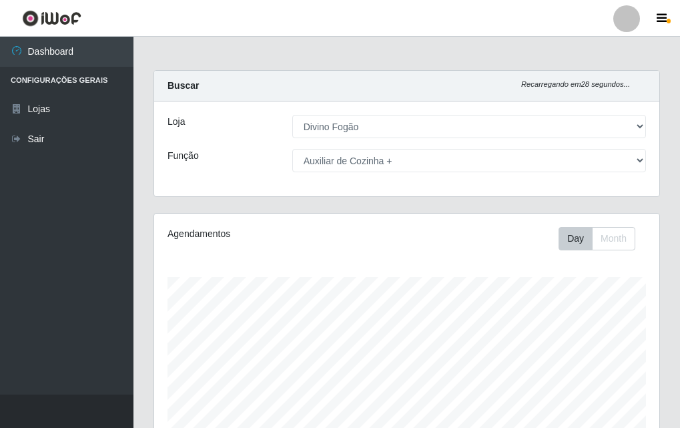
select select "499"
select select "94"
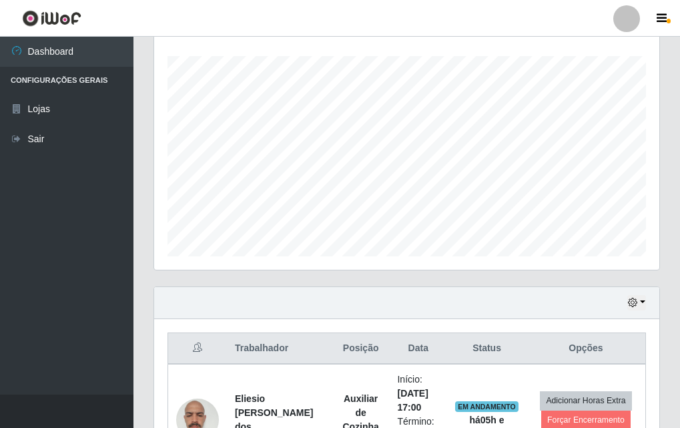
scroll to position [277, 505]
click at [582, 282] on div "Agendamentos Day Month 25/07 Agendamentos 12" at bounding box center [407, 139] width 527 height 294
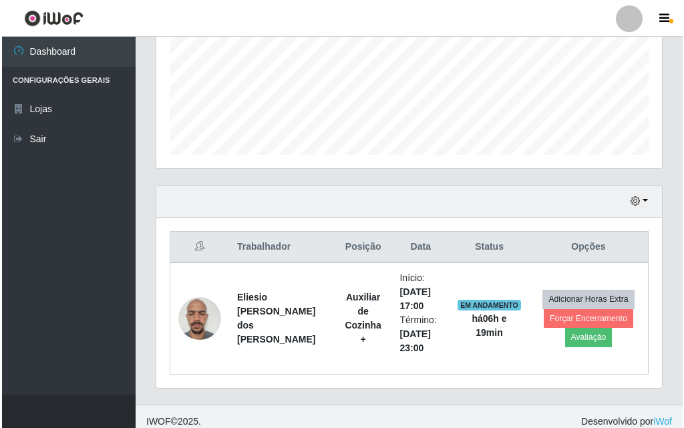
scroll to position [332, 0]
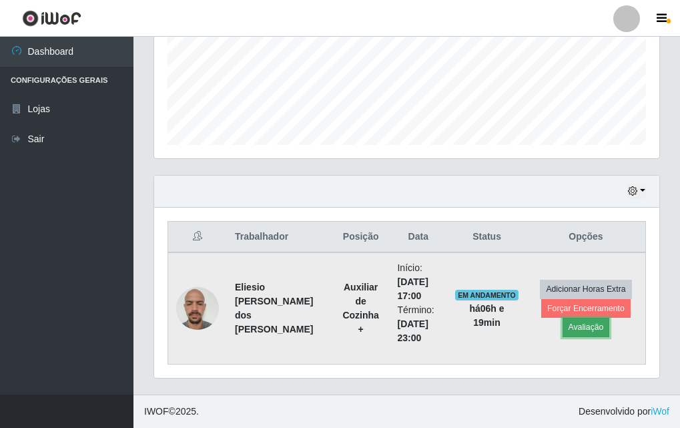
click at [596, 326] on button "Avaliação" at bounding box center [586, 327] width 47 height 19
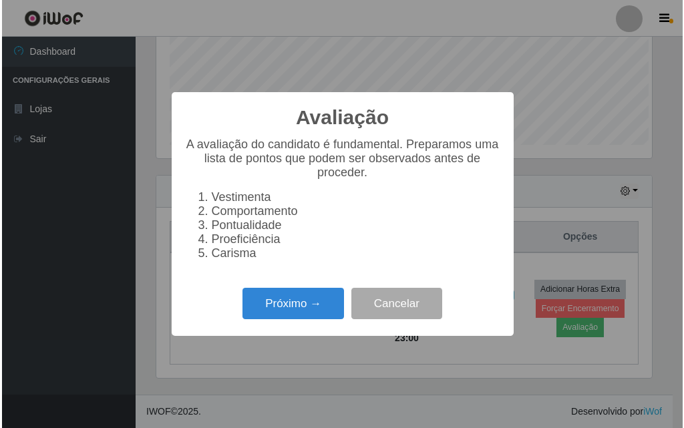
scroll to position [277, 499]
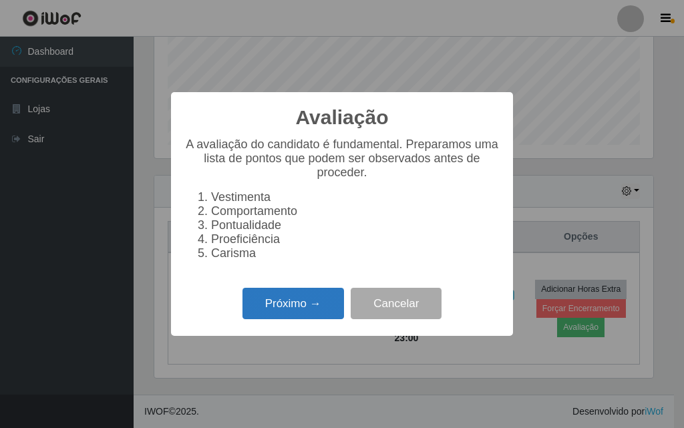
click at [277, 308] on button "Próximo →" at bounding box center [292, 303] width 101 height 31
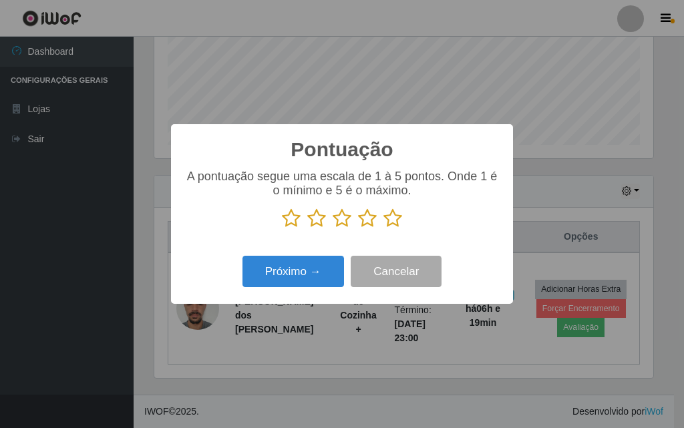
click at [372, 223] on icon at bounding box center [367, 218] width 19 height 20
click at [358, 228] on input "radio" at bounding box center [358, 228] width 0 height 0
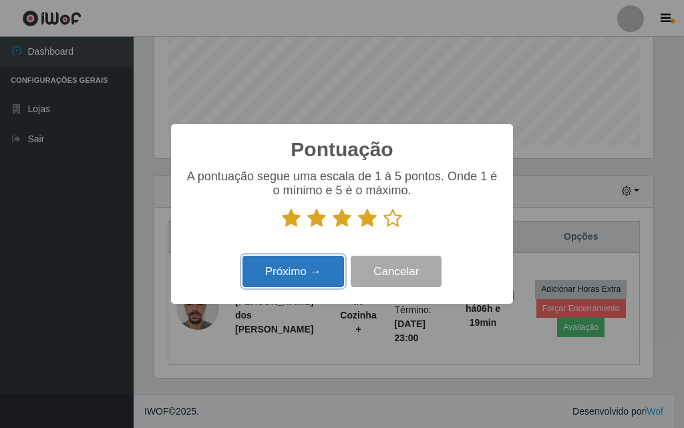
click at [304, 273] on button "Próximo →" at bounding box center [292, 271] width 101 height 31
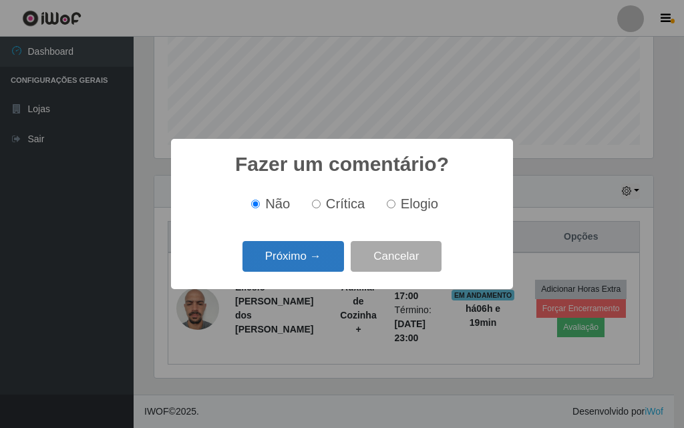
click at [298, 258] on button "Próximo →" at bounding box center [292, 256] width 101 height 31
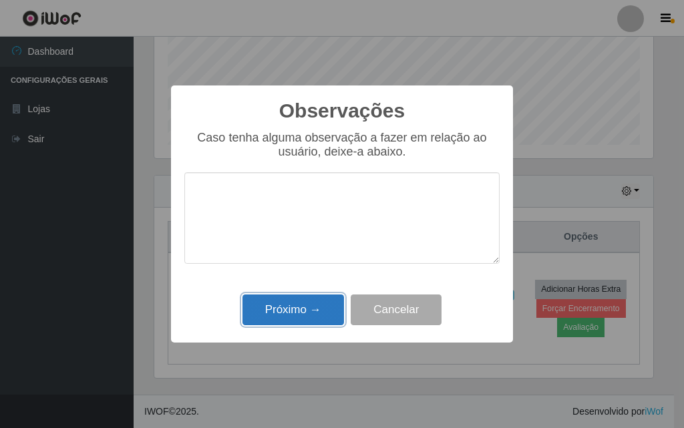
click at [295, 308] on button "Próximo →" at bounding box center [292, 309] width 101 height 31
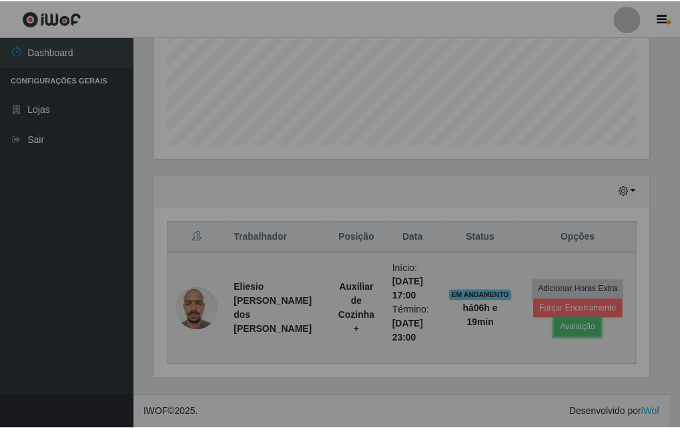
scroll to position [277, 505]
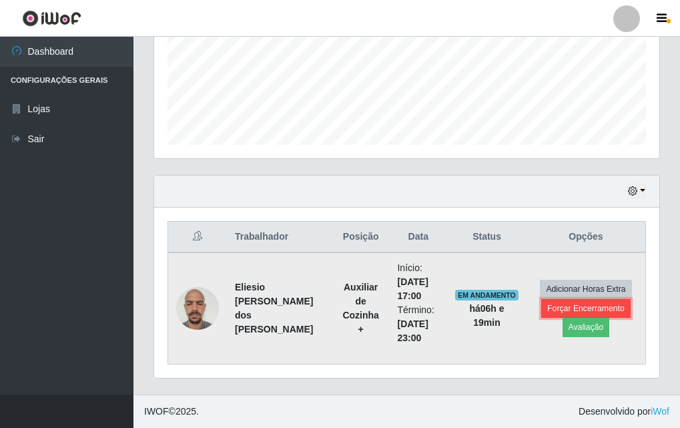
click at [590, 308] on button "Forçar Encerramento" at bounding box center [585, 308] width 89 height 19
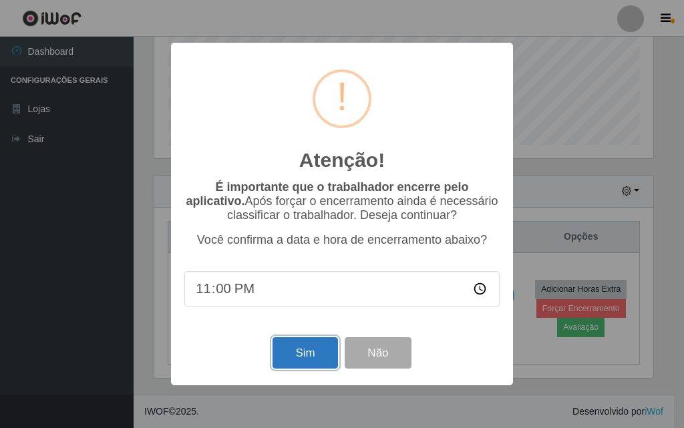
click at [314, 357] on button "Sim" at bounding box center [304, 352] width 65 height 31
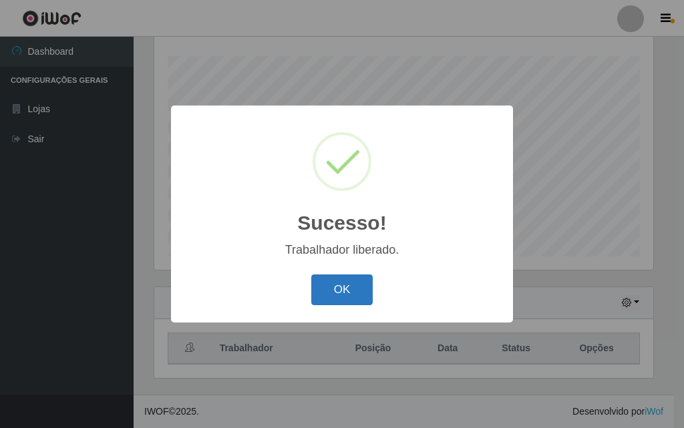
click at [334, 294] on button "OK" at bounding box center [342, 289] width 62 height 31
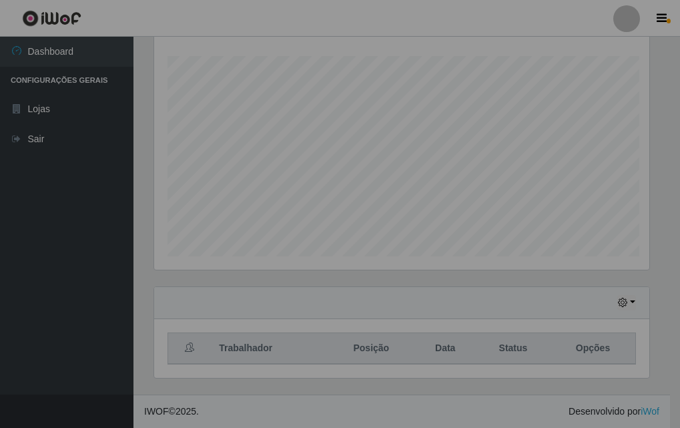
scroll to position [277, 505]
